Goal: Task Accomplishment & Management: Use online tool/utility

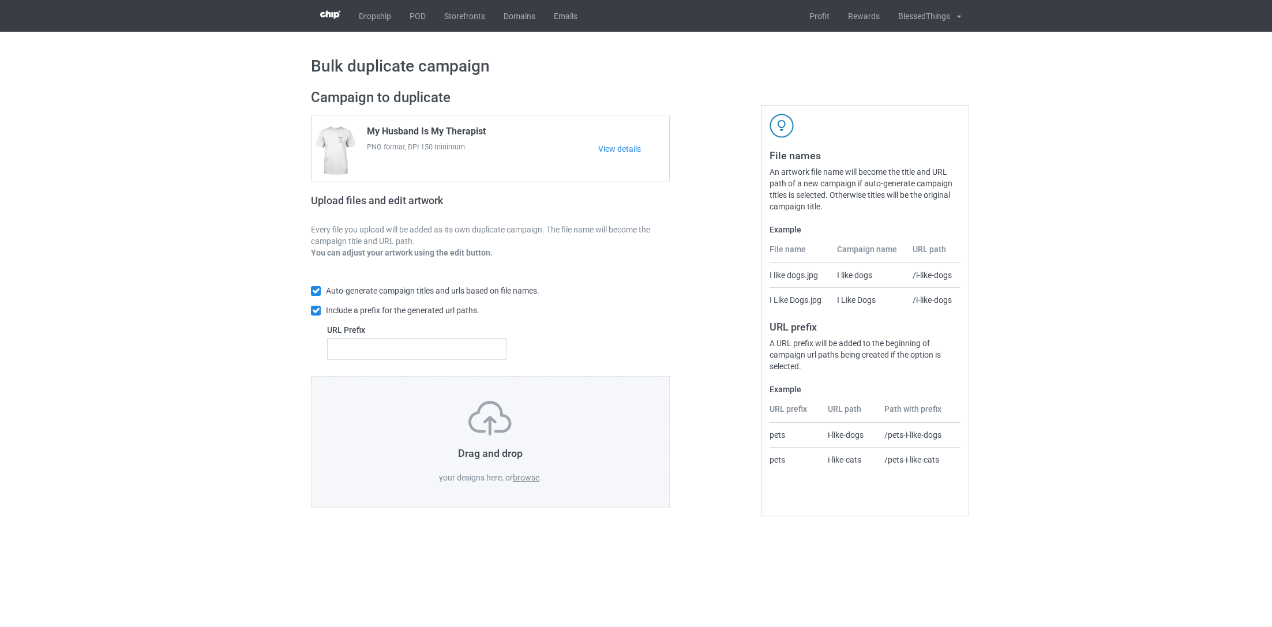
click at [529, 479] on label "browse" at bounding box center [526, 477] width 27 height 9
click at [0, 0] on input "browse" at bounding box center [0, 0] width 0 height 0
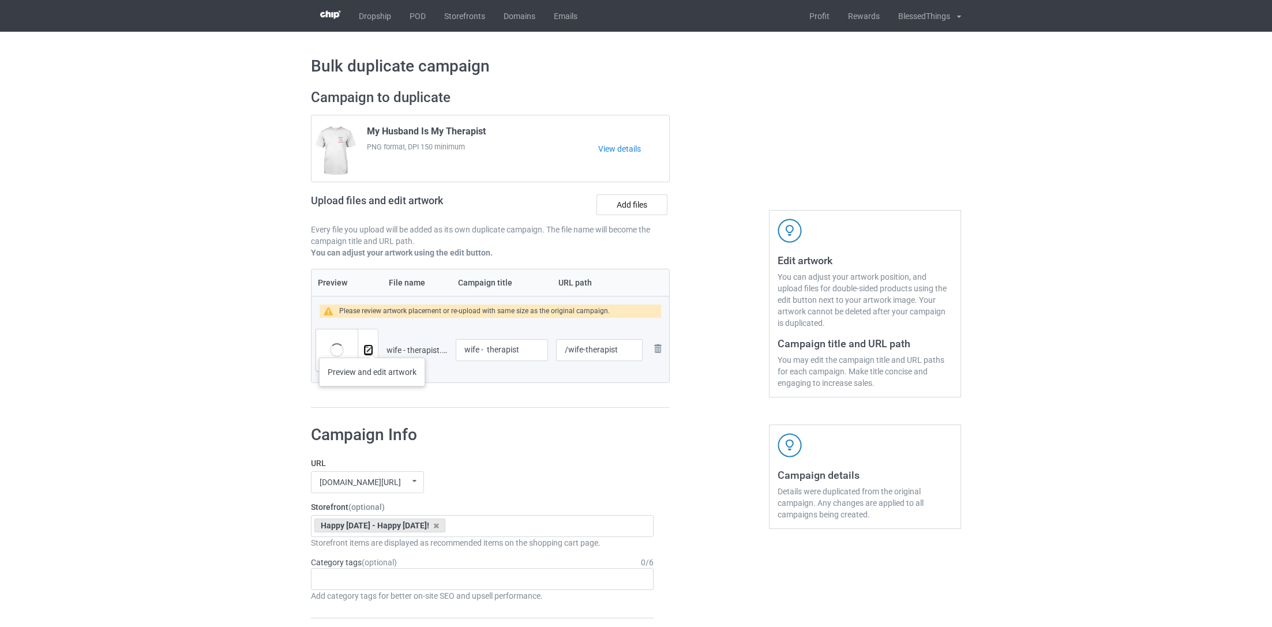
click at [366, 347] on img at bounding box center [368, 350] width 7 height 7
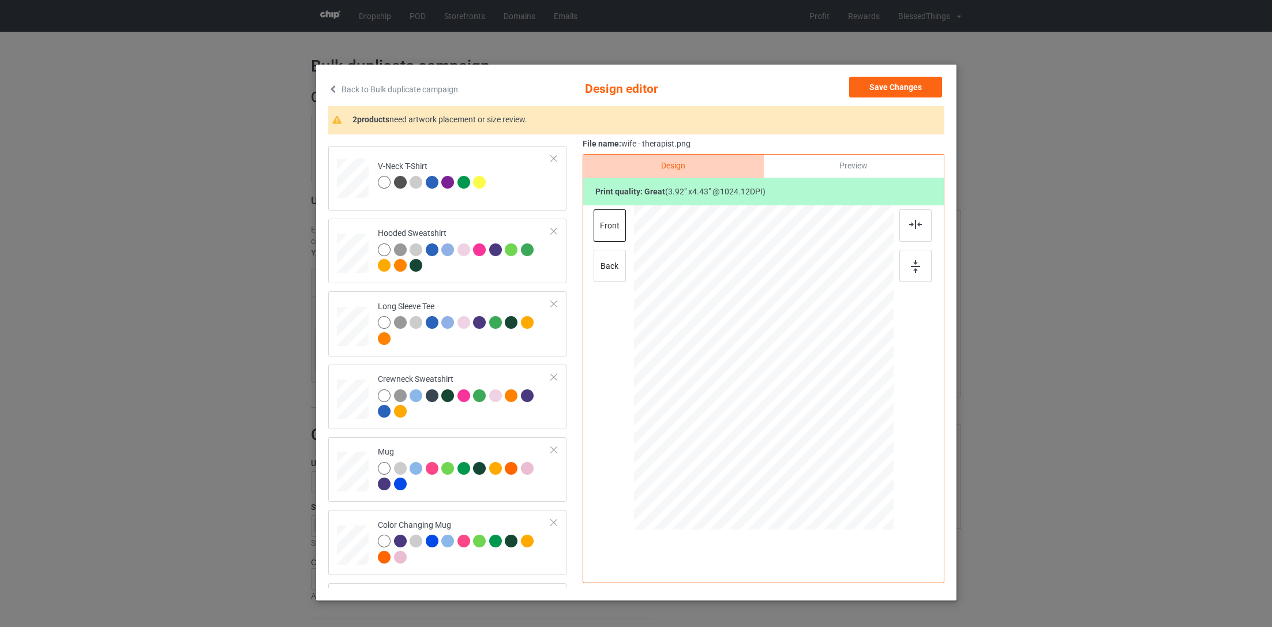
scroll to position [344, 0]
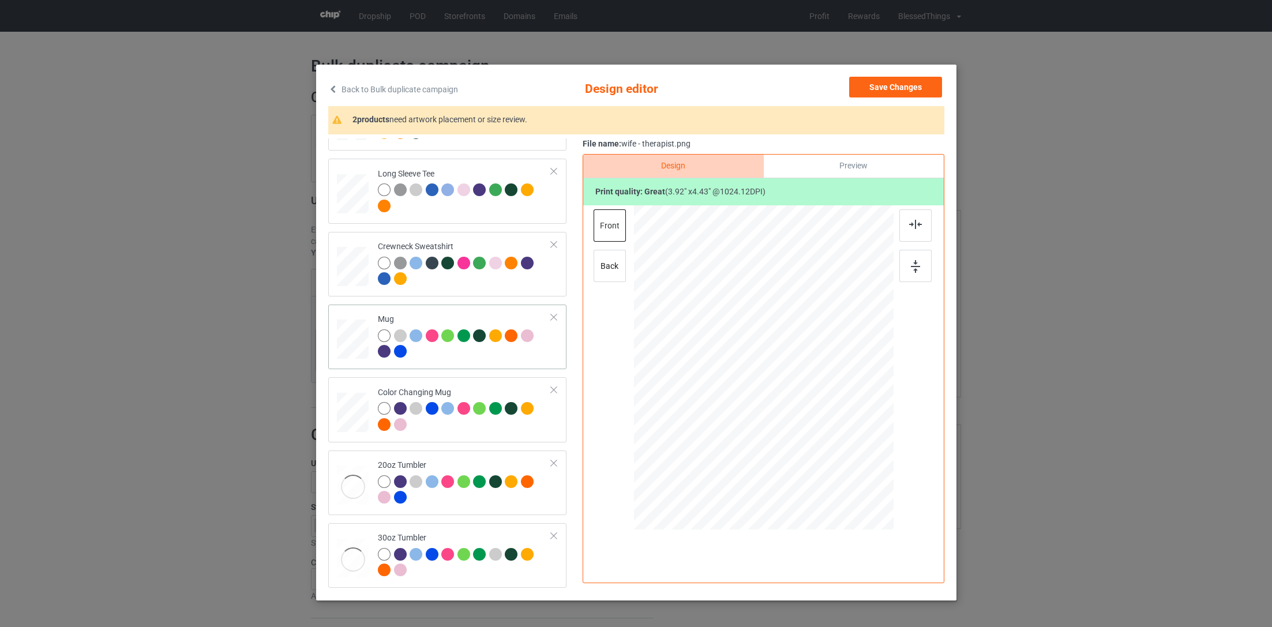
click at [476, 366] on div "Mug" at bounding box center [447, 337] width 238 height 65
click at [782, 358] on div at bounding box center [763, 367] width 219 height 248
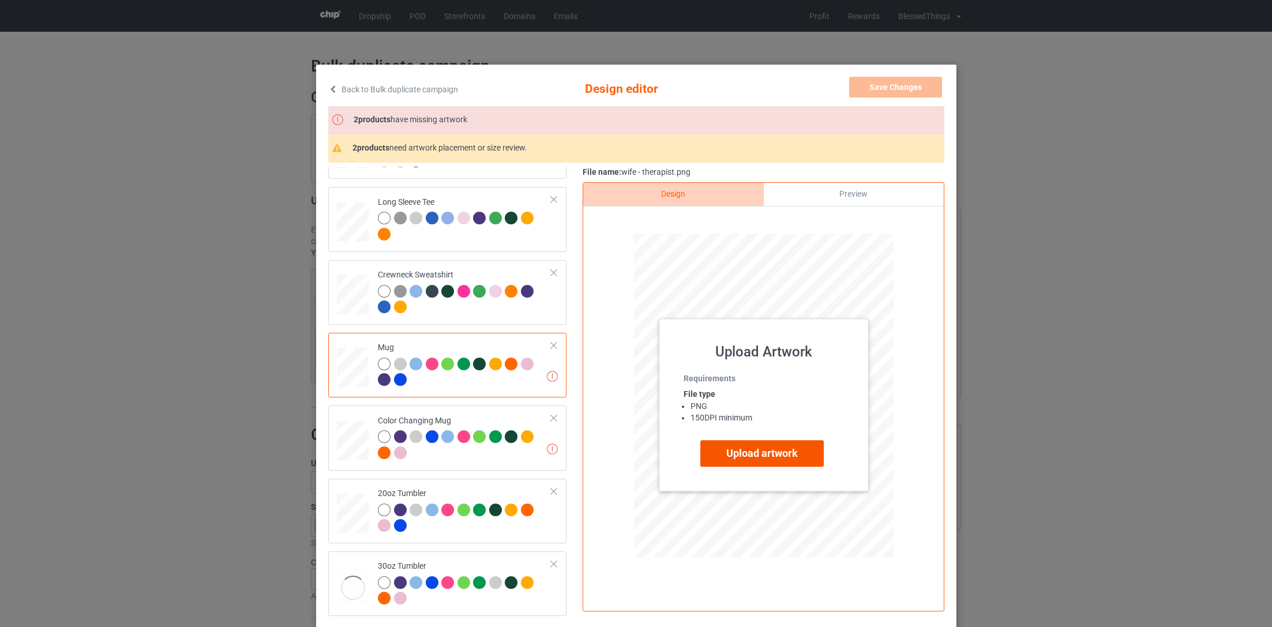
click at [727, 448] on label "Upload artwork" at bounding box center [761, 453] width 123 height 27
click at [0, 0] on input "Upload artwork" at bounding box center [0, 0] width 0 height 0
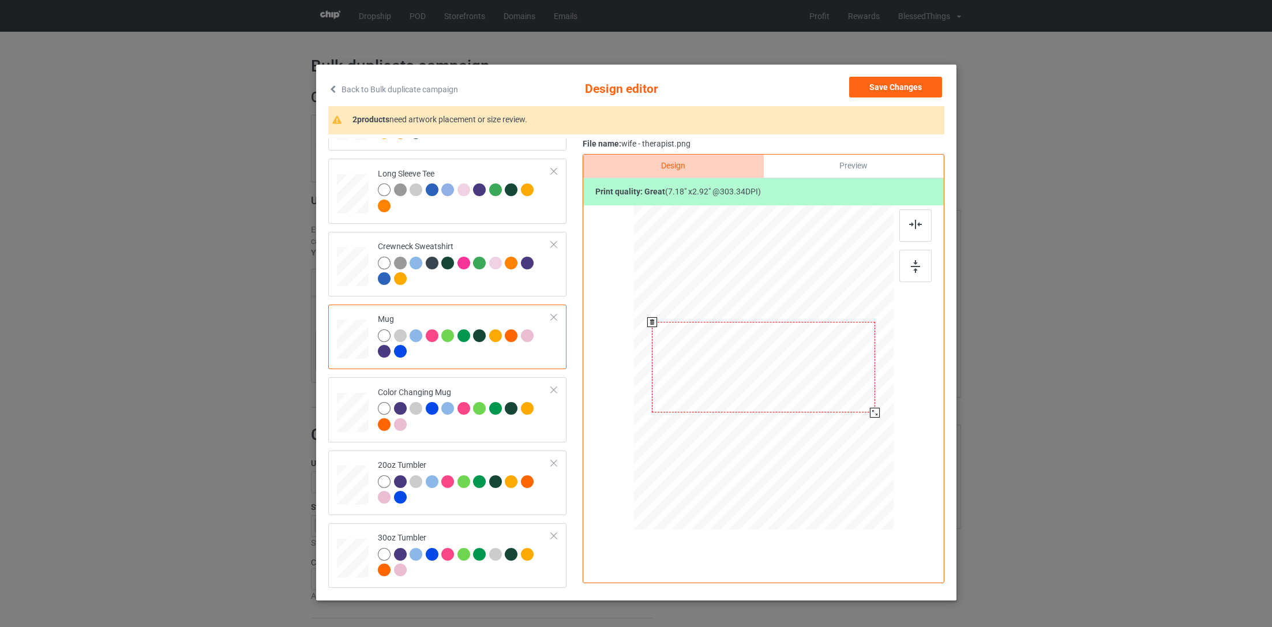
drag, startPoint x: 839, startPoint y: 399, endPoint x: 872, endPoint y: 410, distance: 35.2
click at [872, 410] on div at bounding box center [875, 413] width 10 height 10
click at [851, 154] on div "Design Preview Print quality: great ( 7.18 " x 2.92 " @ 303.34 DPI)" at bounding box center [764, 368] width 362 height 429
click at [849, 163] on div "Preview" at bounding box center [853, 166] width 180 height 23
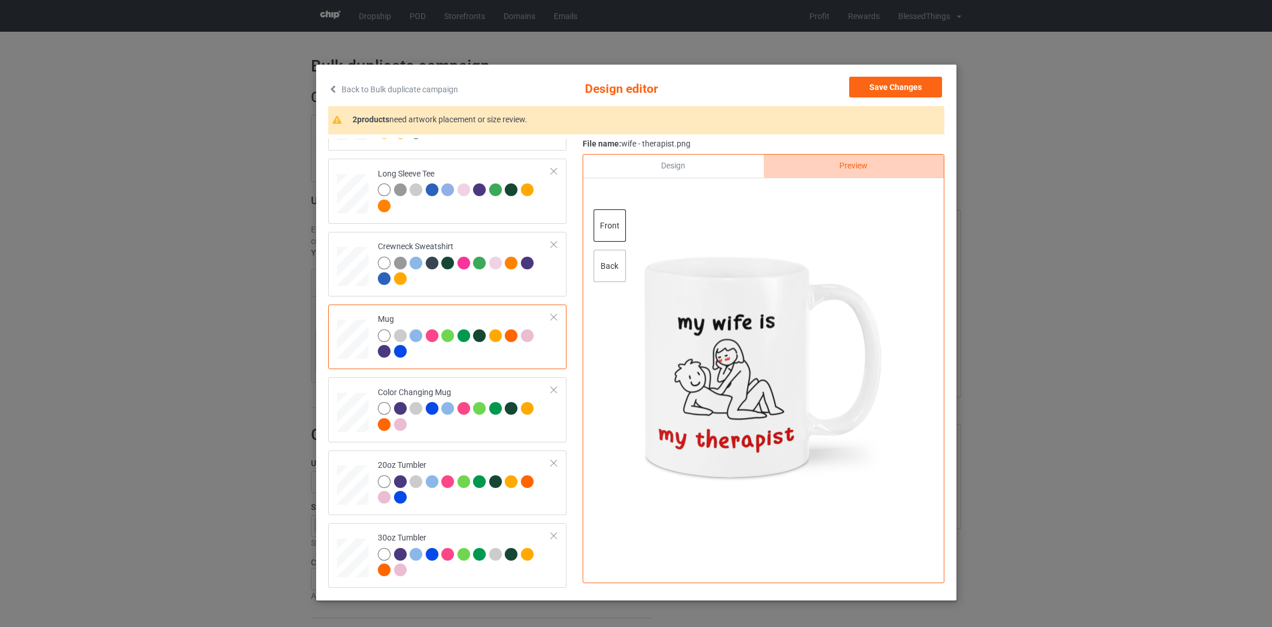
click at [600, 276] on div "back" at bounding box center [609, 266] width 32 height 32
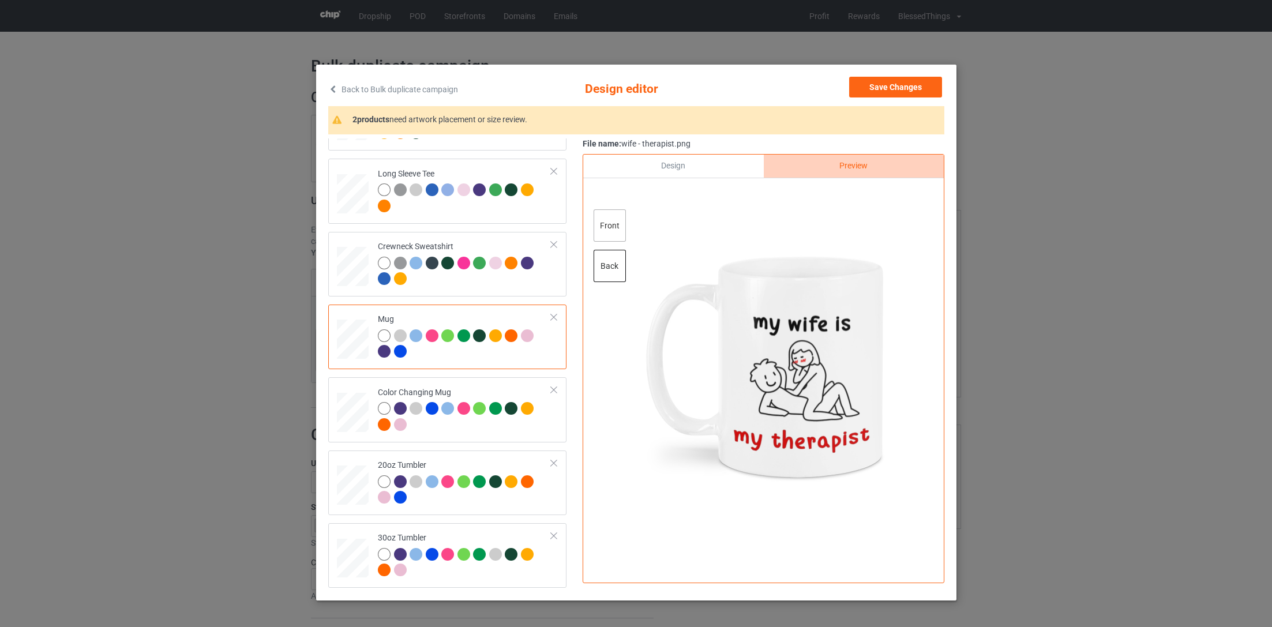
click at [611, 228] on div "front" at bounding box center [609, 225] width 32 height 32
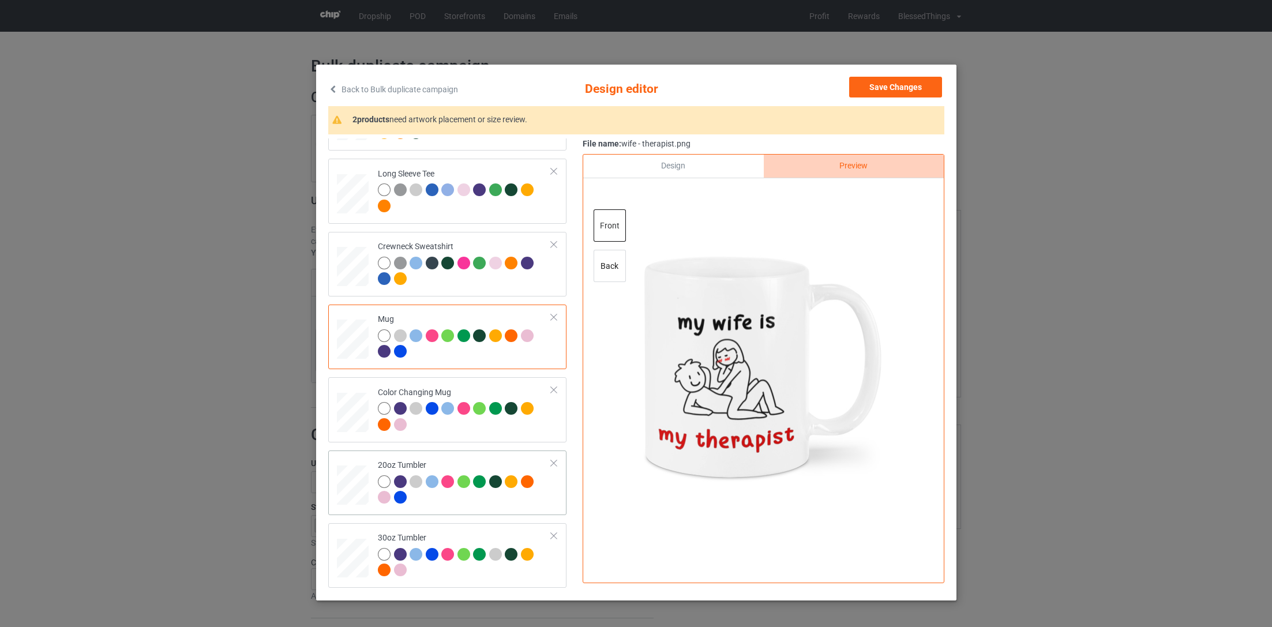
click at [368, 457] on td at bounding box center [354, 482] width 35 height 55
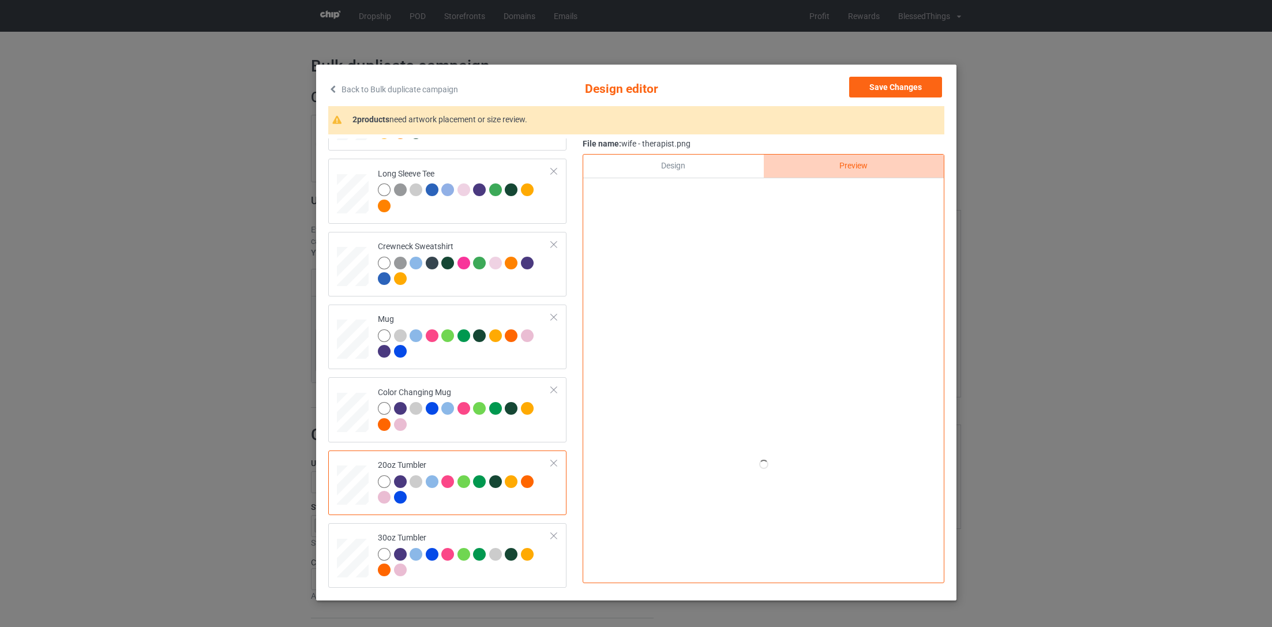
click at [663, 171] on div "Design" at bounding box center [673, 166] width 180 height 23
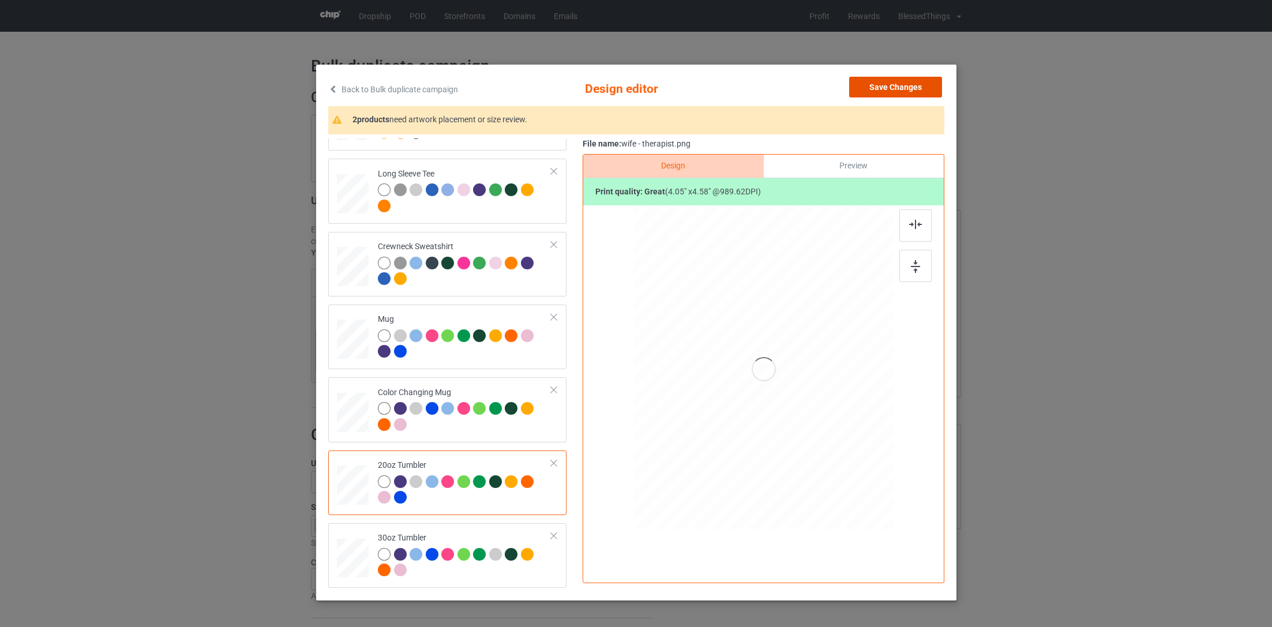
click at [877, 84] on button "Save Changes" at bounding box center [895, 87] width 93 height 21
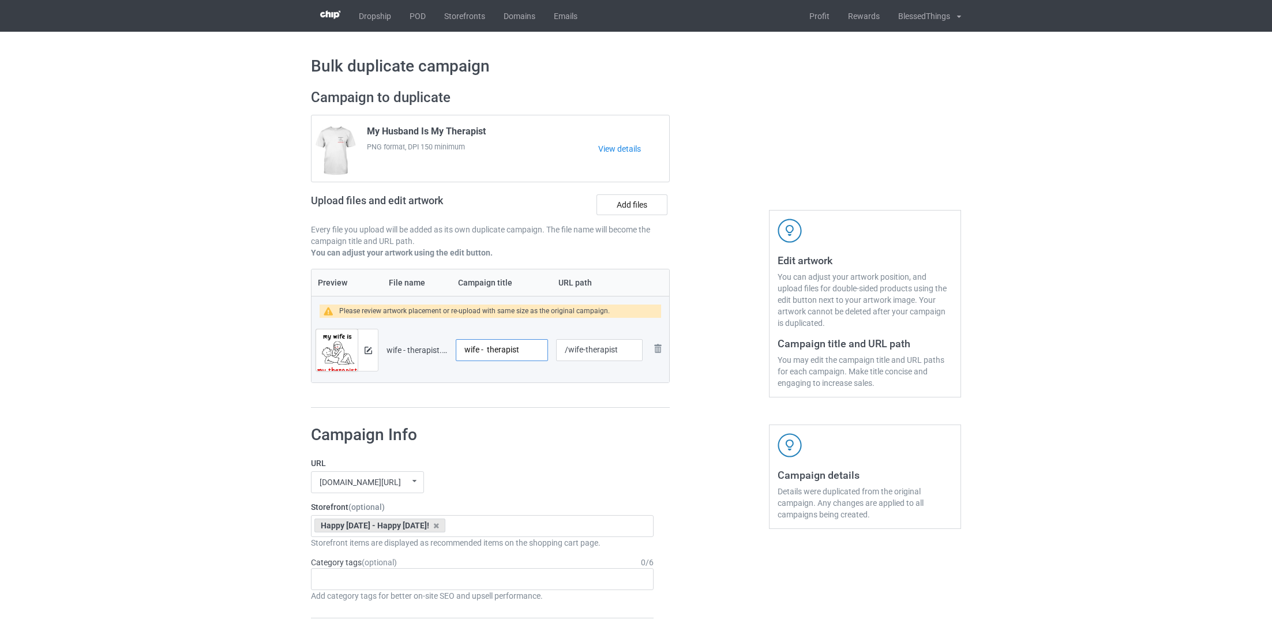
click at [480, 348] on input "wife - therapist" at bounding box center [502, 350] width 92 height 22
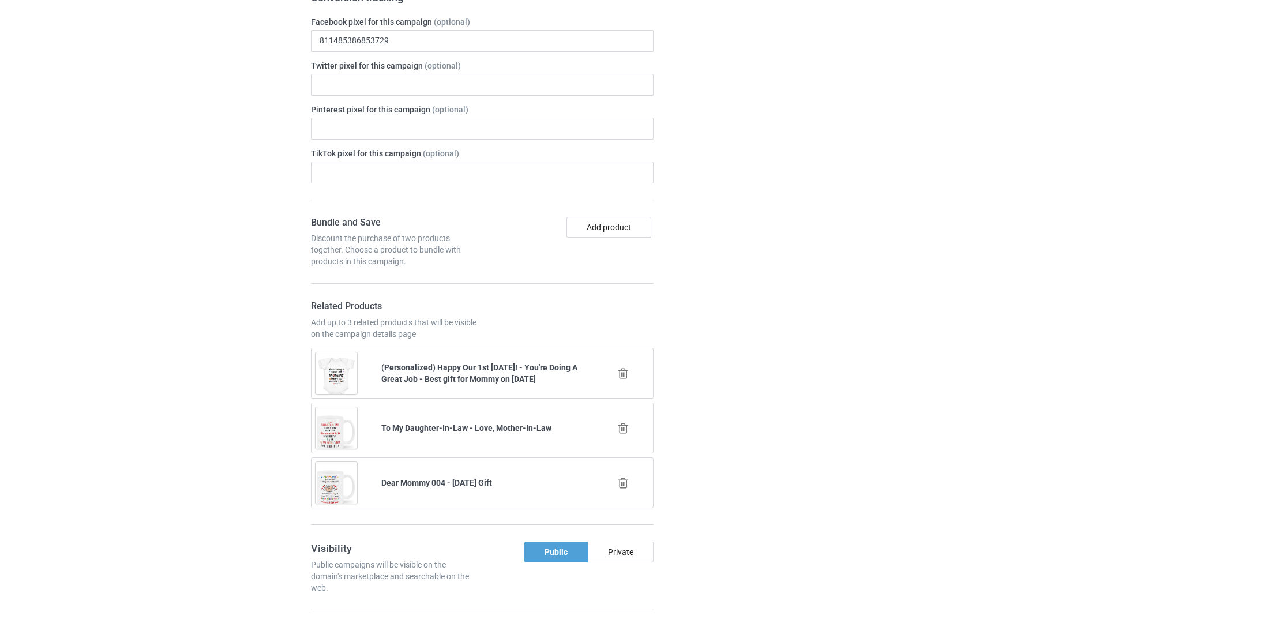
scroll to position [1027, 0]
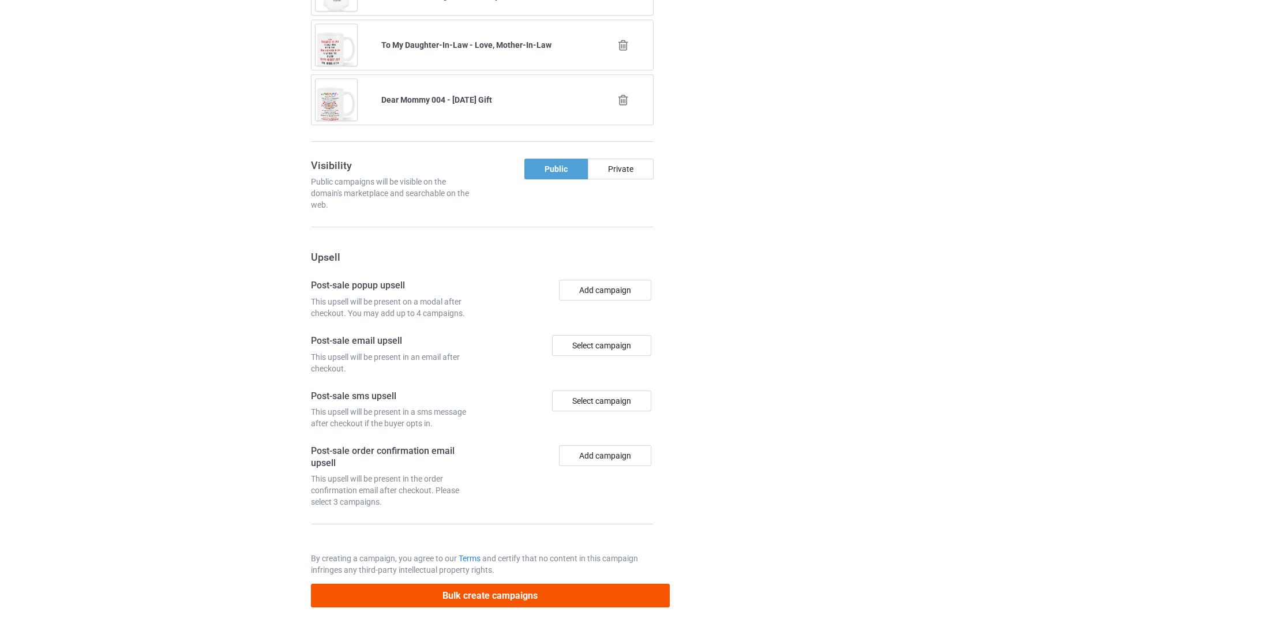
type input "My Wife Is My Therapist"
click at [456, 595] on button "Bulk create campaigns" at bounding box center [490, 596] width 359 height 24
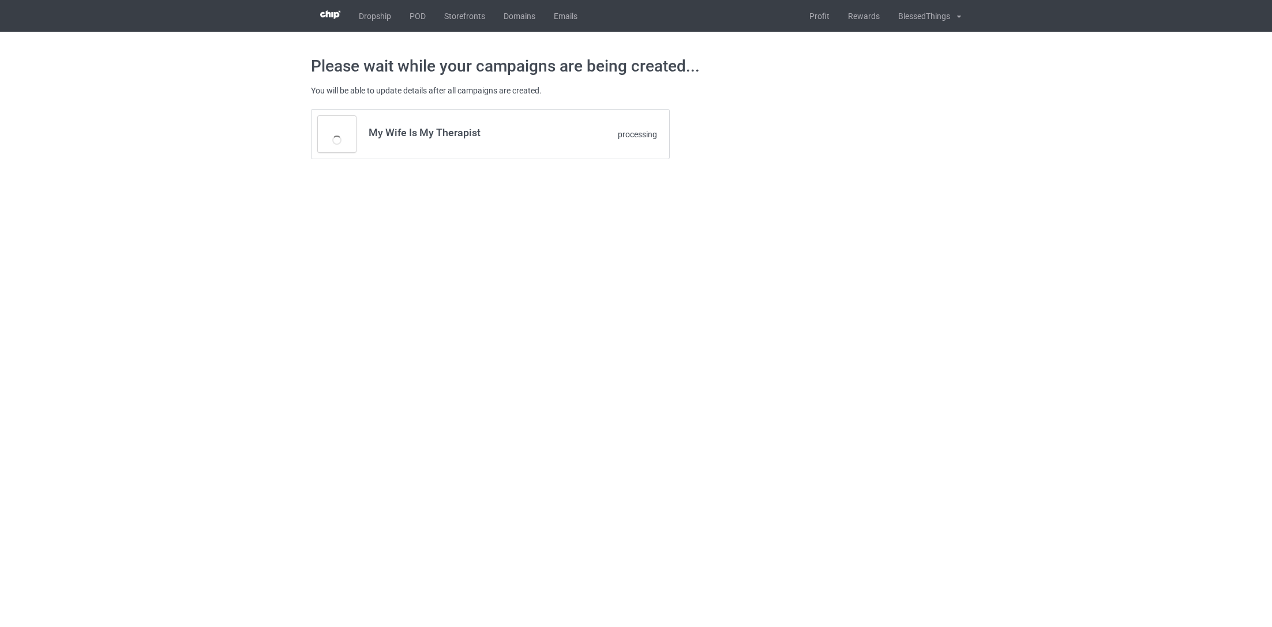
scroll to position [0, 0]
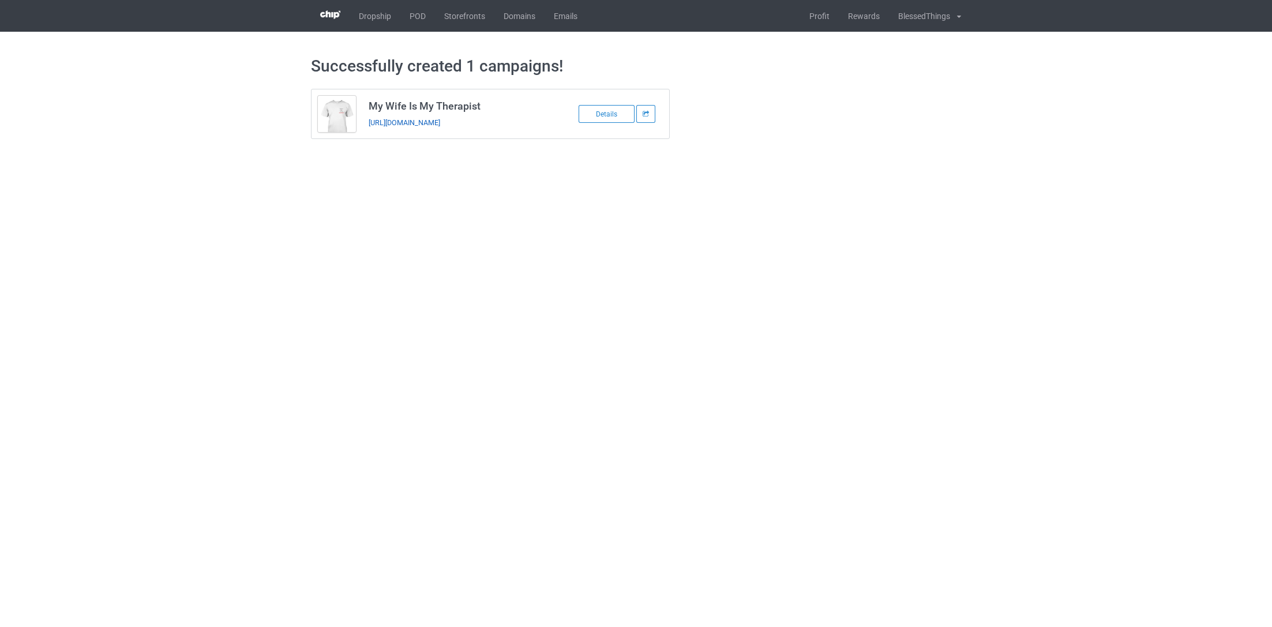
click at [440, 124] on link "[URL][DOMAIN_NAME]" at bounding box center [405, 122] width 72 height 9
